Goal: Information Seeking & Learning: Learn about a topic

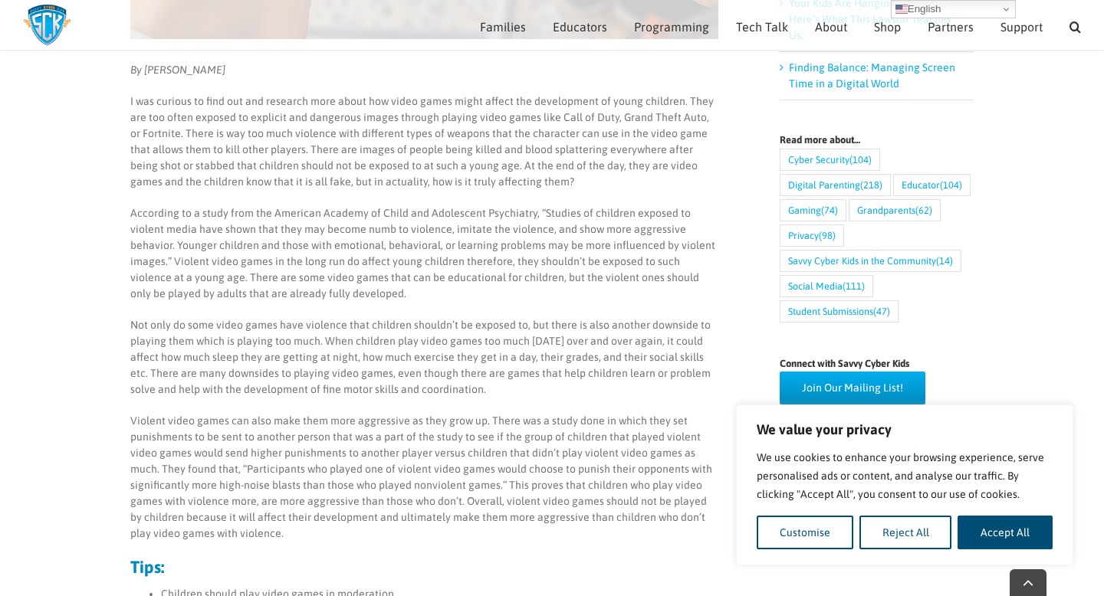
scroll to position [543, 0]
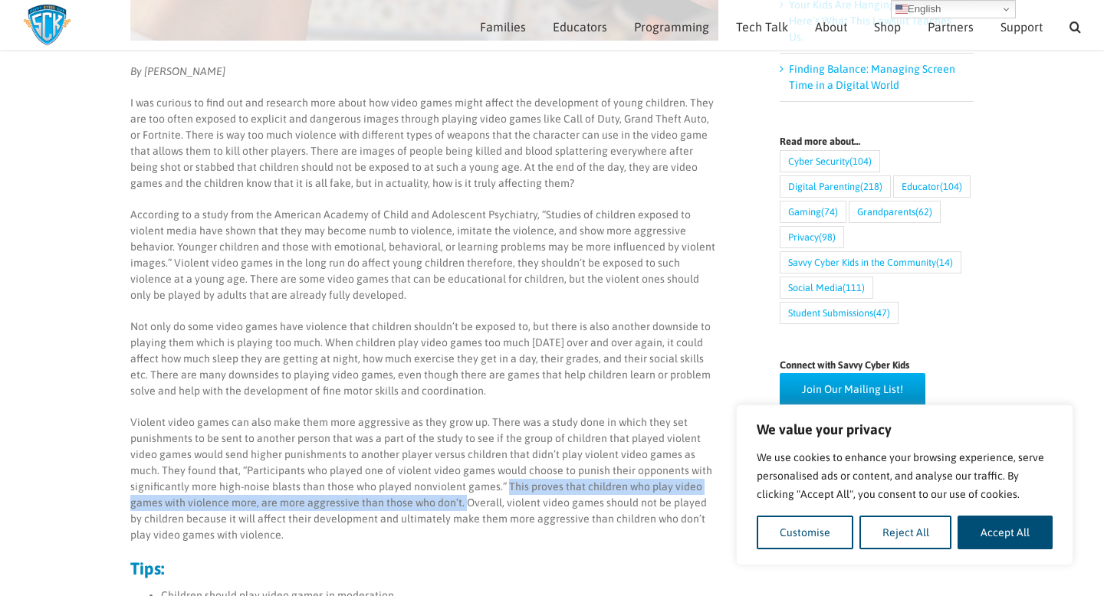
drag, startPoint x: 503, startPoint y: 484, endPoint x: 459, endPoint y: 508, distance: 49.7
click at [459, 508] on p "Violent video games can also make them more aggressive as they grow up. There w…" at bounding box center [424, 479] width 588 height 129
copy p "This proves that children who play video games with violence more, are more agg…"
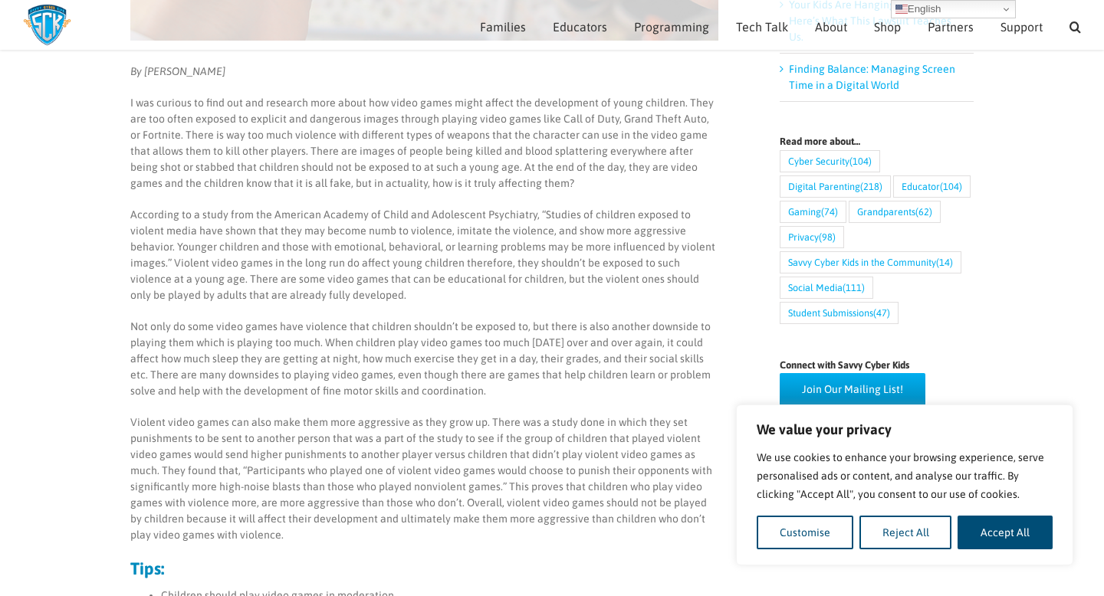
click at [381, 254] on p "According to a study from the American Academy of Child and Adolescent Psychiat…" at bounding box center [424, 255] width 588 height 97
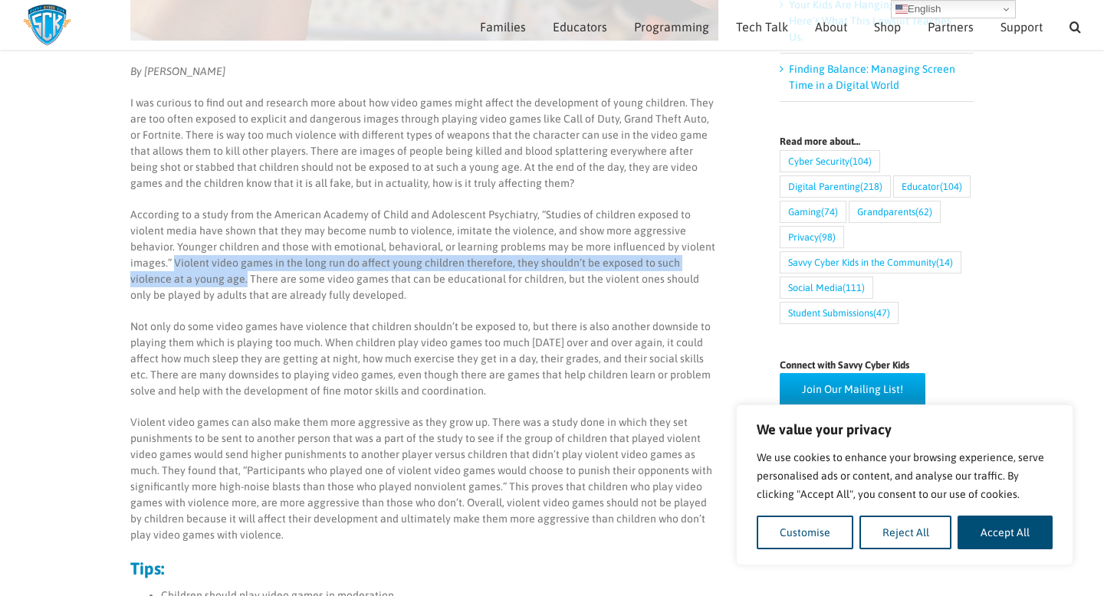
drag, startPoint x: 132, startPoint y: 264, endPoint x: 179, endPoint y: 272, distance: 48.3
click at [180, 273] on p "According to a study from the American Academy of Child and Adolescent Psychiat…" at bounding box center [424, 255] width 588 height 97
copy p "Violent video games in the long run do affect young children therefore, they sh…"
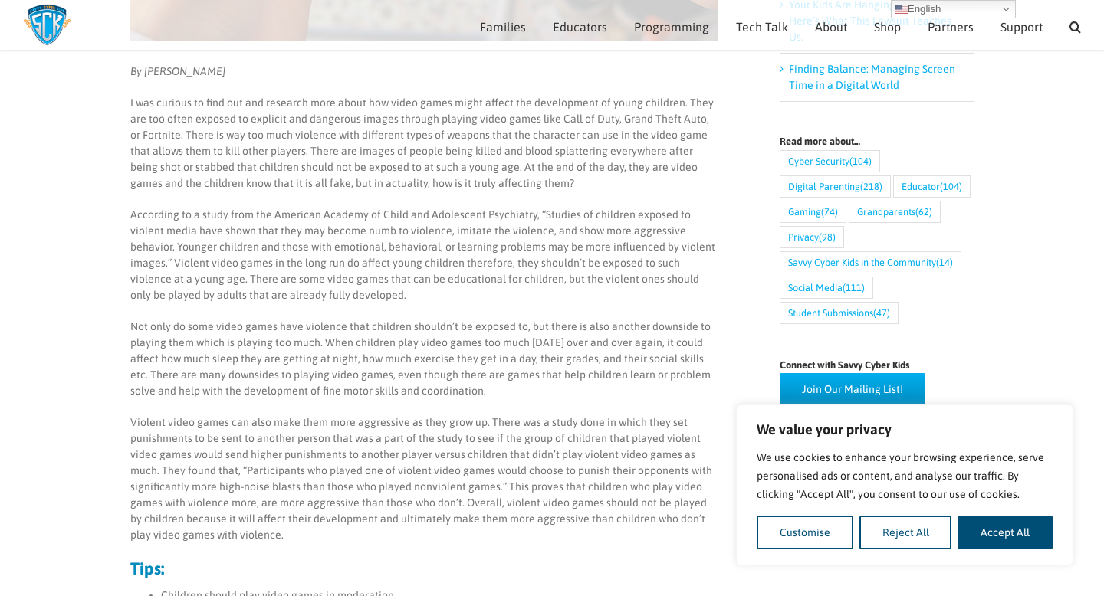
click at [624, 322] on p "Not only do some video games have violence that children shouldn’t be exposed t…" at bounding box center [424, 359] width 588 height 80
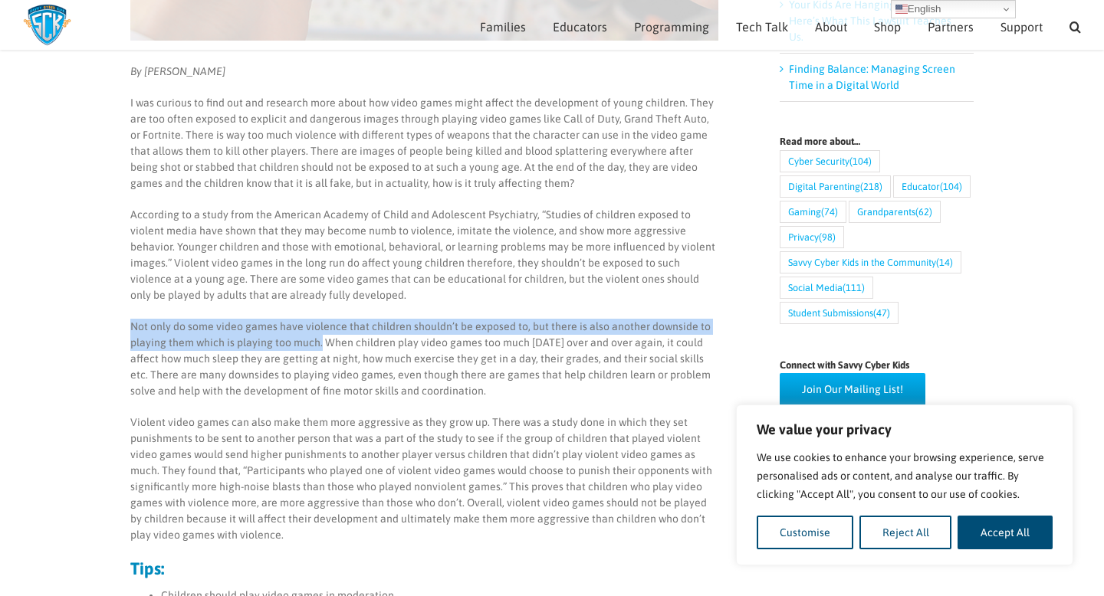
drag, startPoint x: 319, startPoint y: 341, endPoint x: 115, endPoint y: 329, distance: 204.2
click at [115, 329] on main "Are Video Games Too Violent for Children? By [PERSON_NAME] I was curious to fin…" at bounding box center [552, 449] width 1104 height 1754
copy p "Not only do some video games have violence that children shouldn’t be exposed t…"
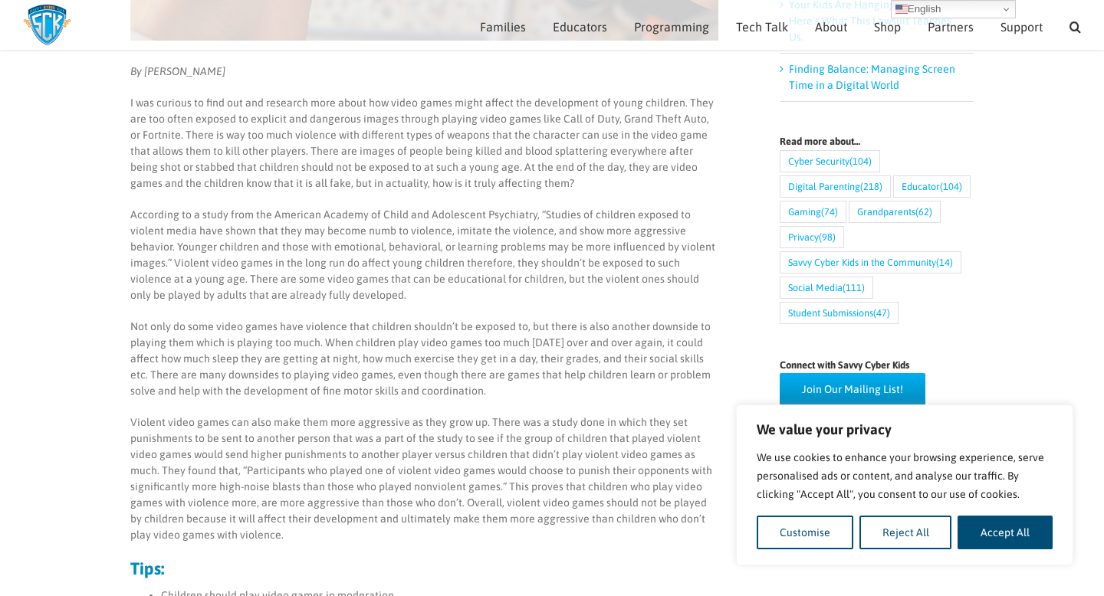
click at [277, 281] on p "According to a study from the American Academy of Child and Adolescent Psychiat…" at bounding box center [424, 255] width 588 height 97
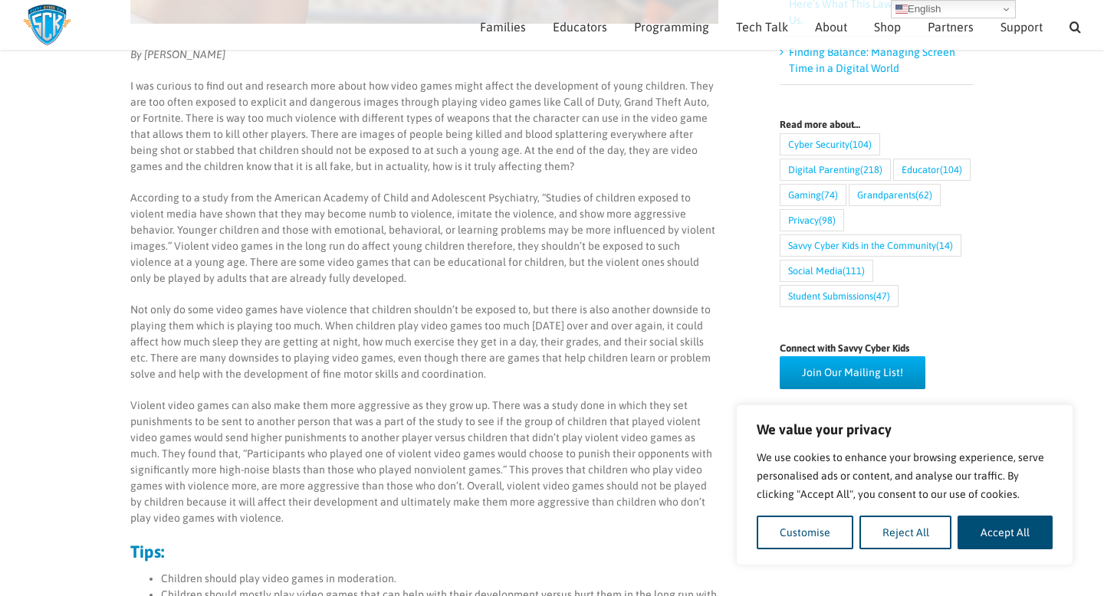
scroll to position [555, 0]
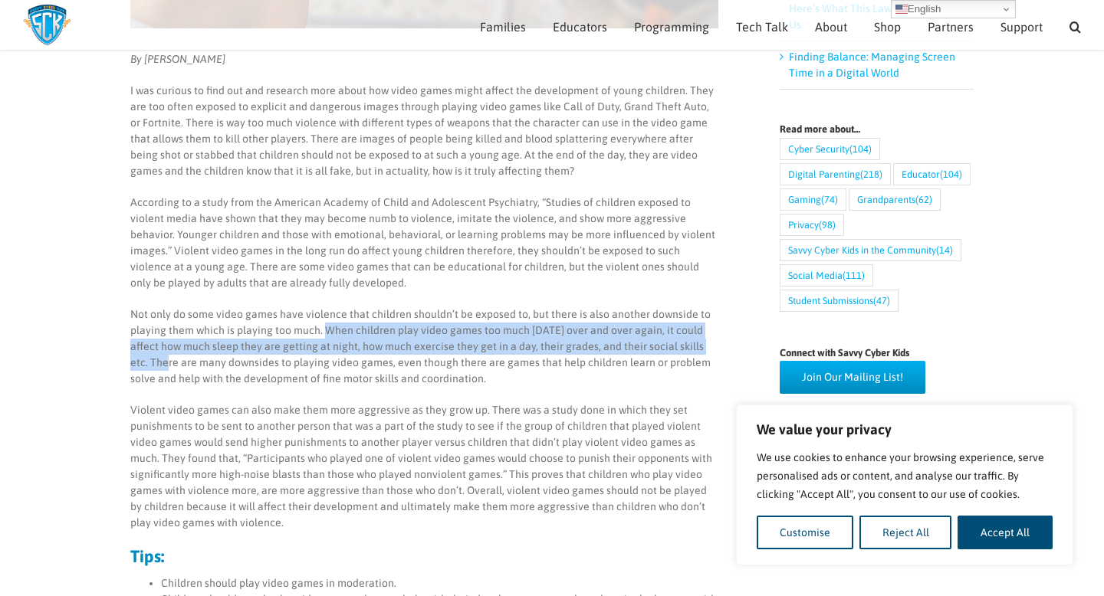
drag, startPoint x: 323, startPoint y: 329, endPoint x: 717, endPoint y: 350, distance: 394.6
click at [717, 350] on p "Not only do some video games have violence that children shouldn’t be exposed t…" at bounding box center [424, 347] width 588 height 80
copy p "When children play video games too much [DATE] over and over again, it could af…"
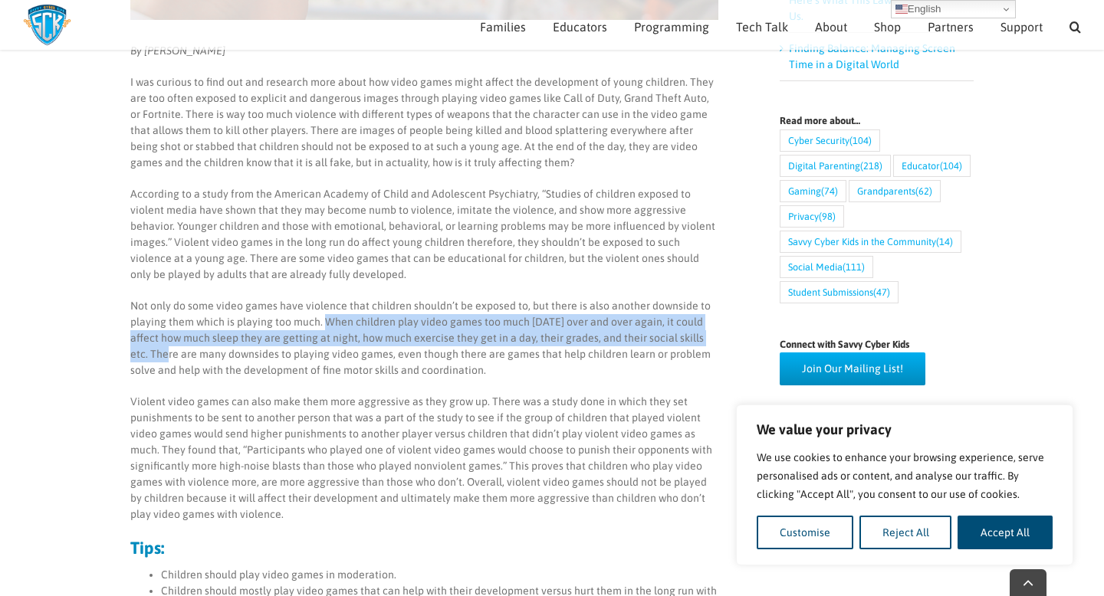
scroll to position [566, 0]
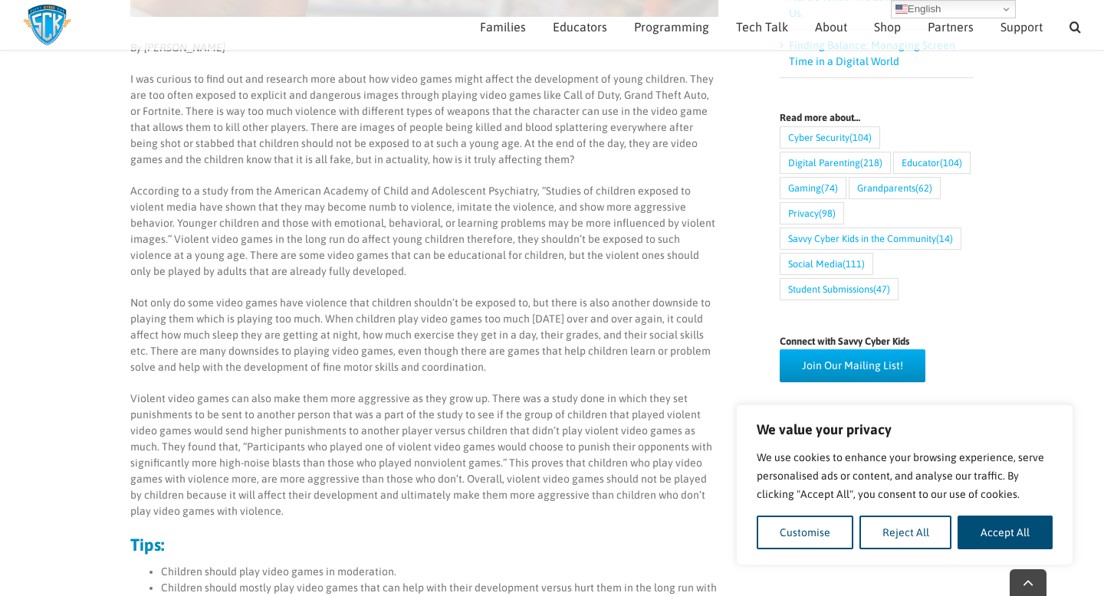
click at [221, 356] on p "Not only do some video games have violence that children shouldn’t be exposed t…" at bounding box center [424, 335] width 588 height 80
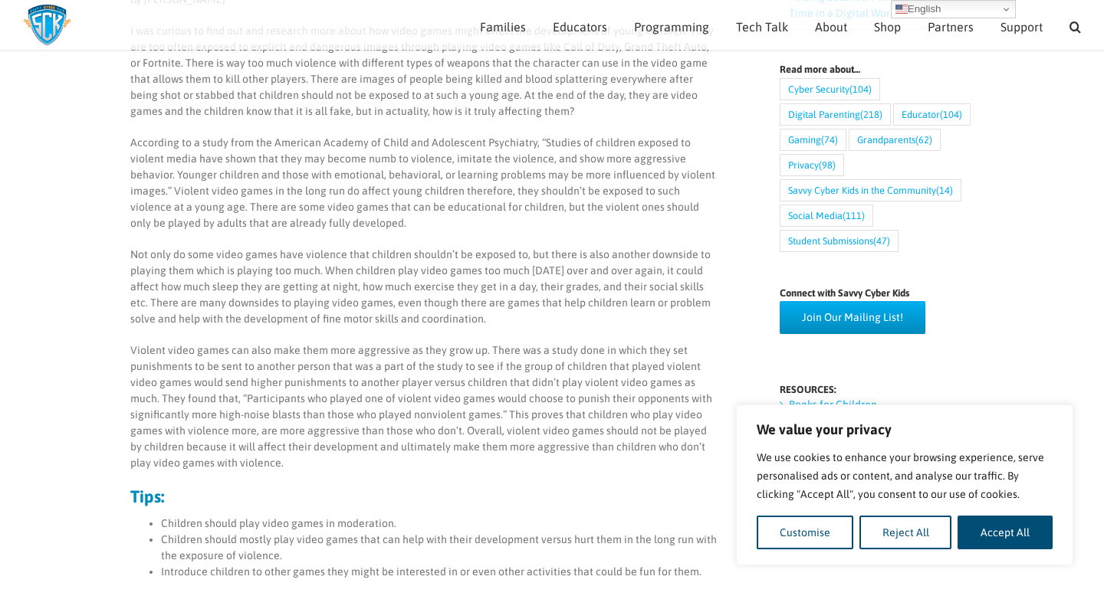
scroll to position [612, 0]
